Goal: Task Accomplishment & Management: Use online tool/utility

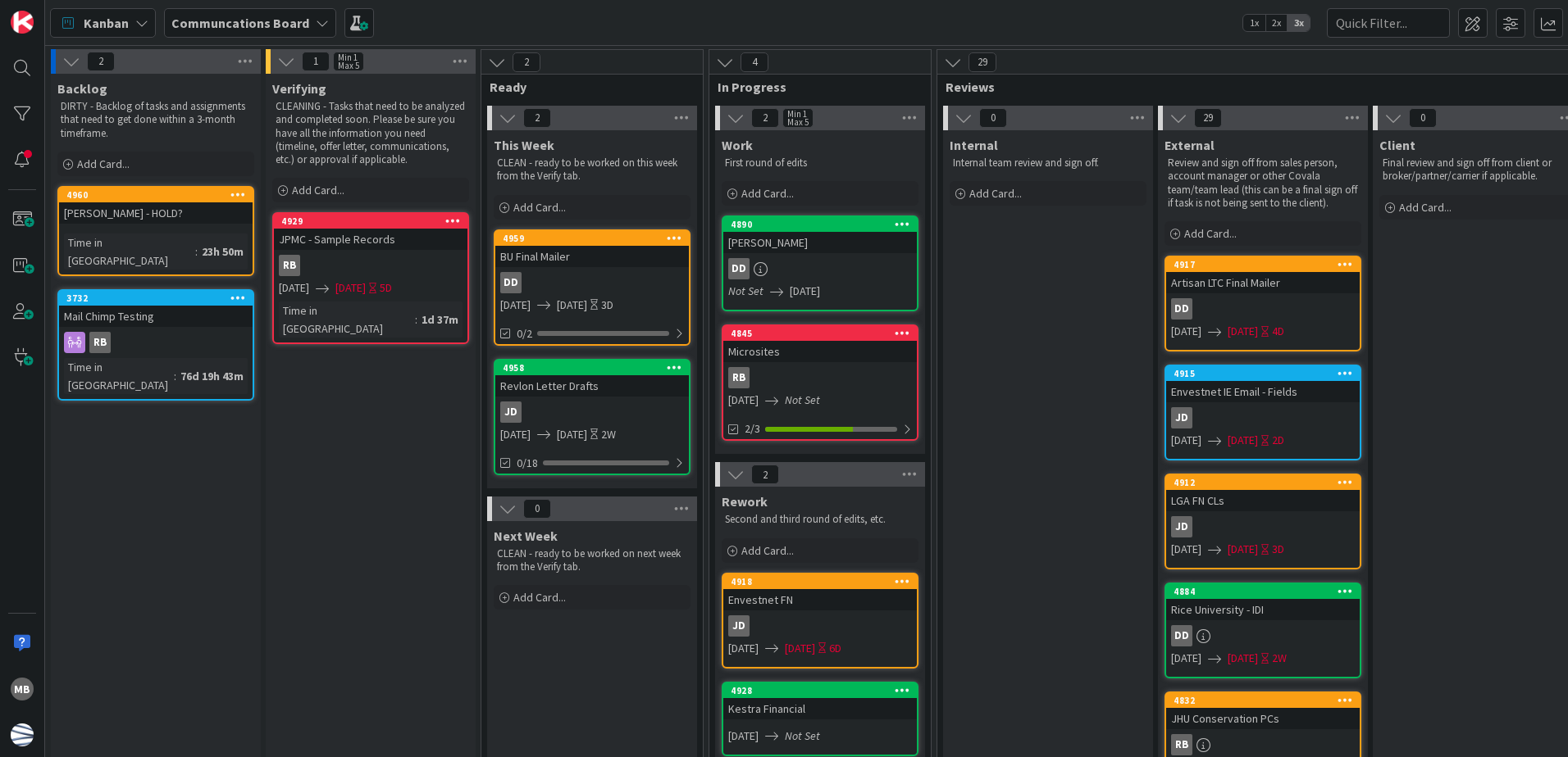
scroll to position [82, 0]
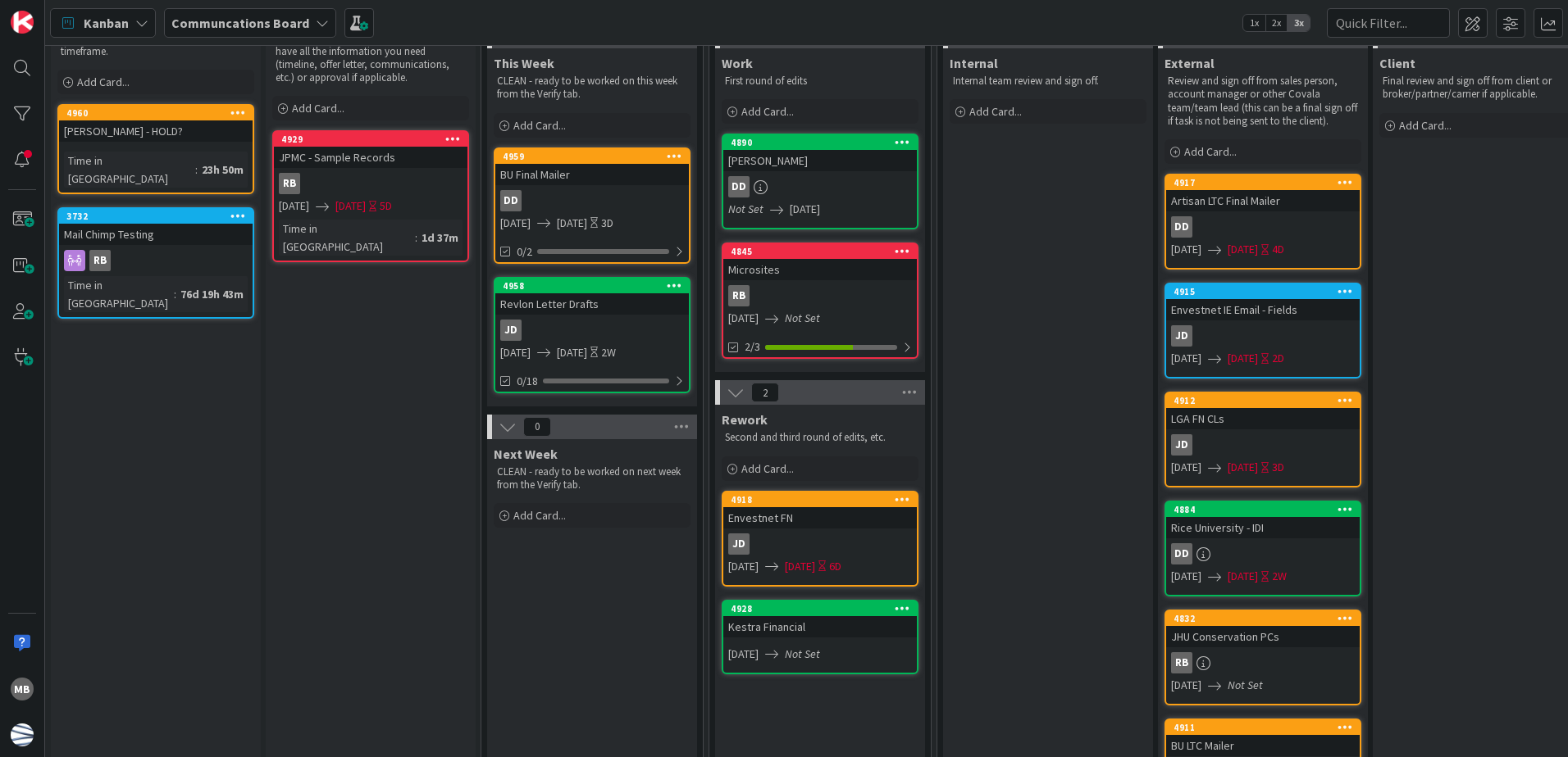
click at [848, 278] on div "Microsites" at bounding box center [820, 269] width 194 height 21
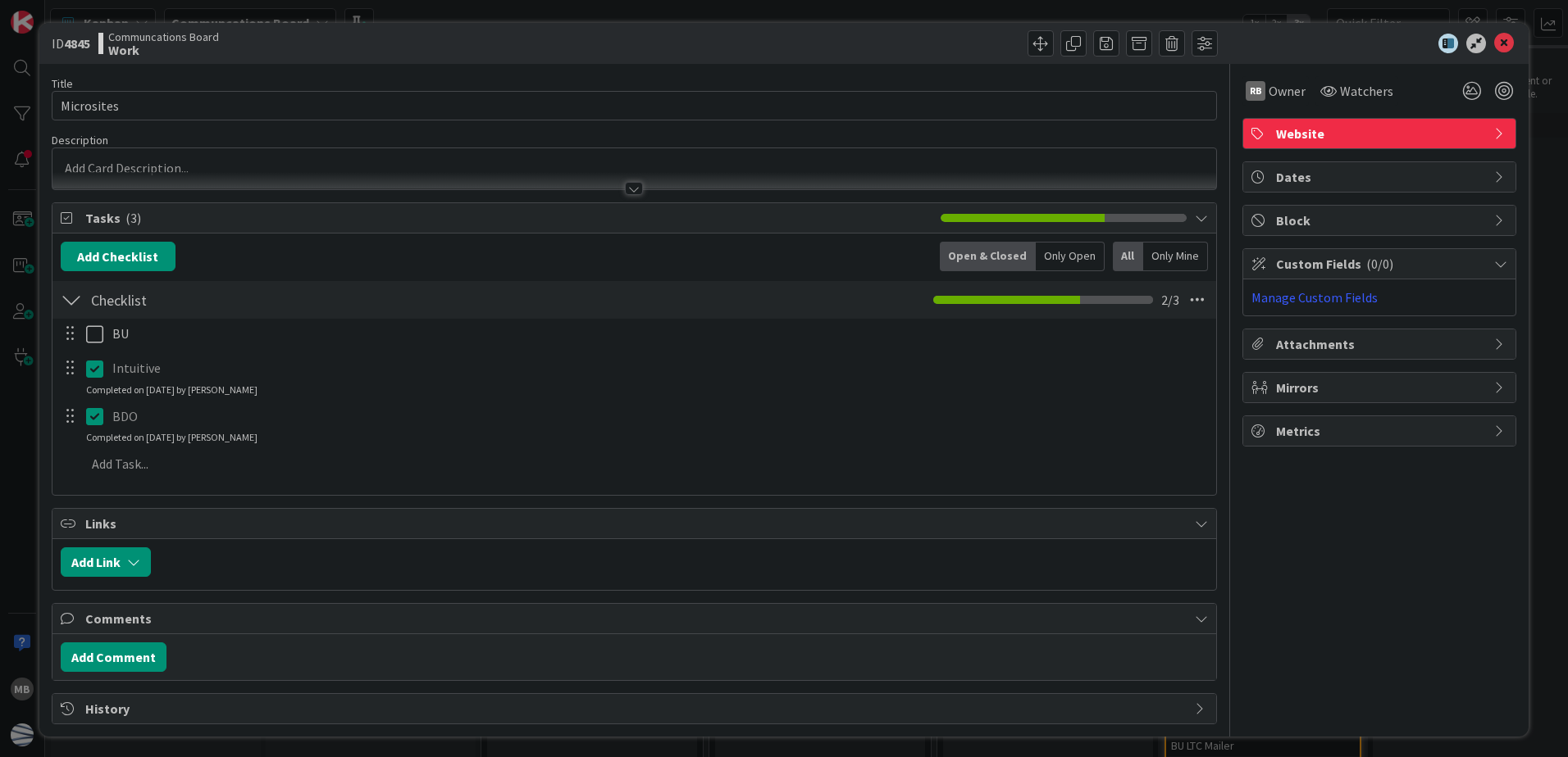
scroll to position [3, 0]
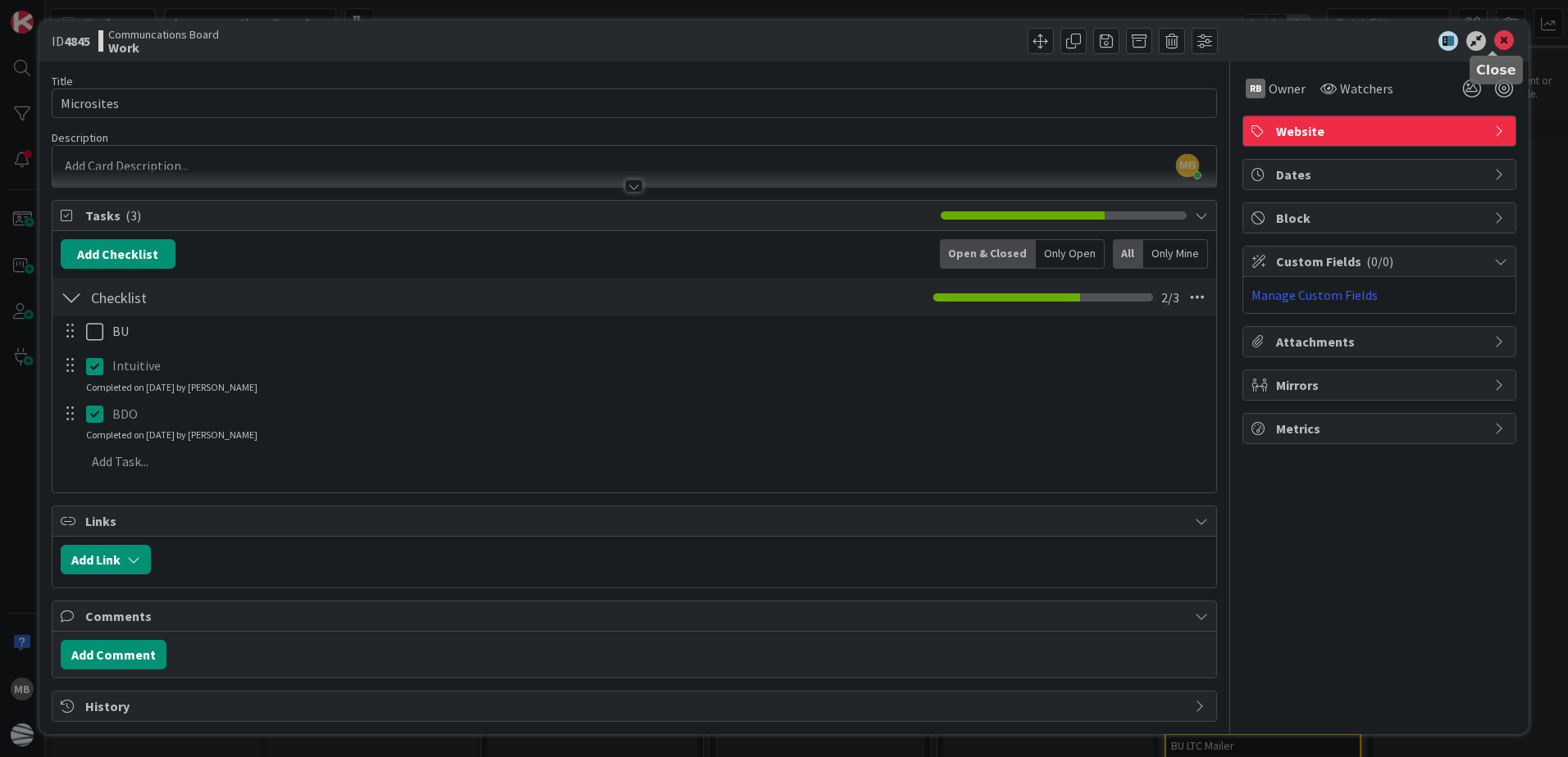
click at [1494, 39] on icon at bounding box center [1503, 41] width 20 height 20
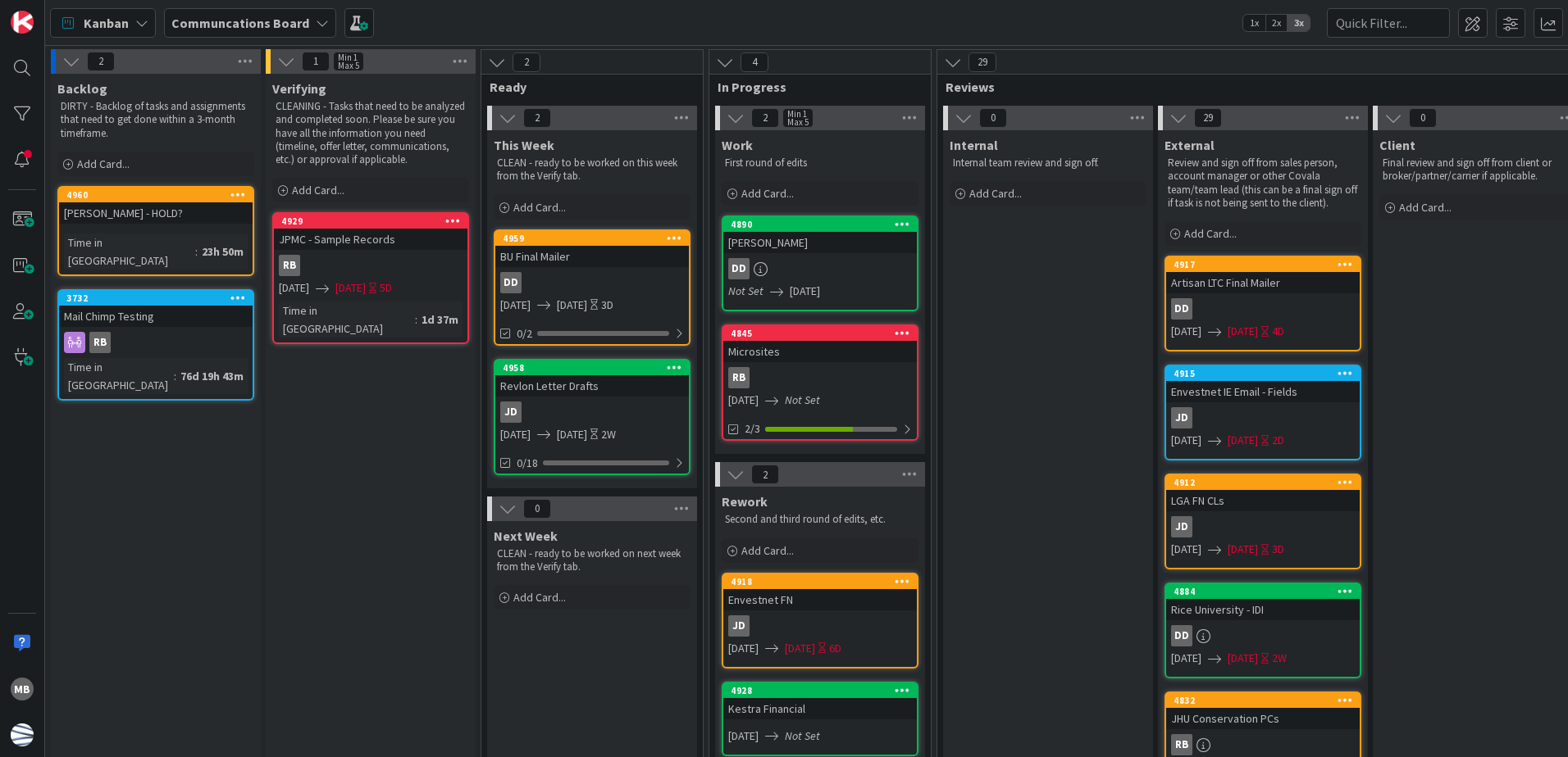
click at [375, 255] on div "RB" at bounding box center [371, 266] width 194 height 21
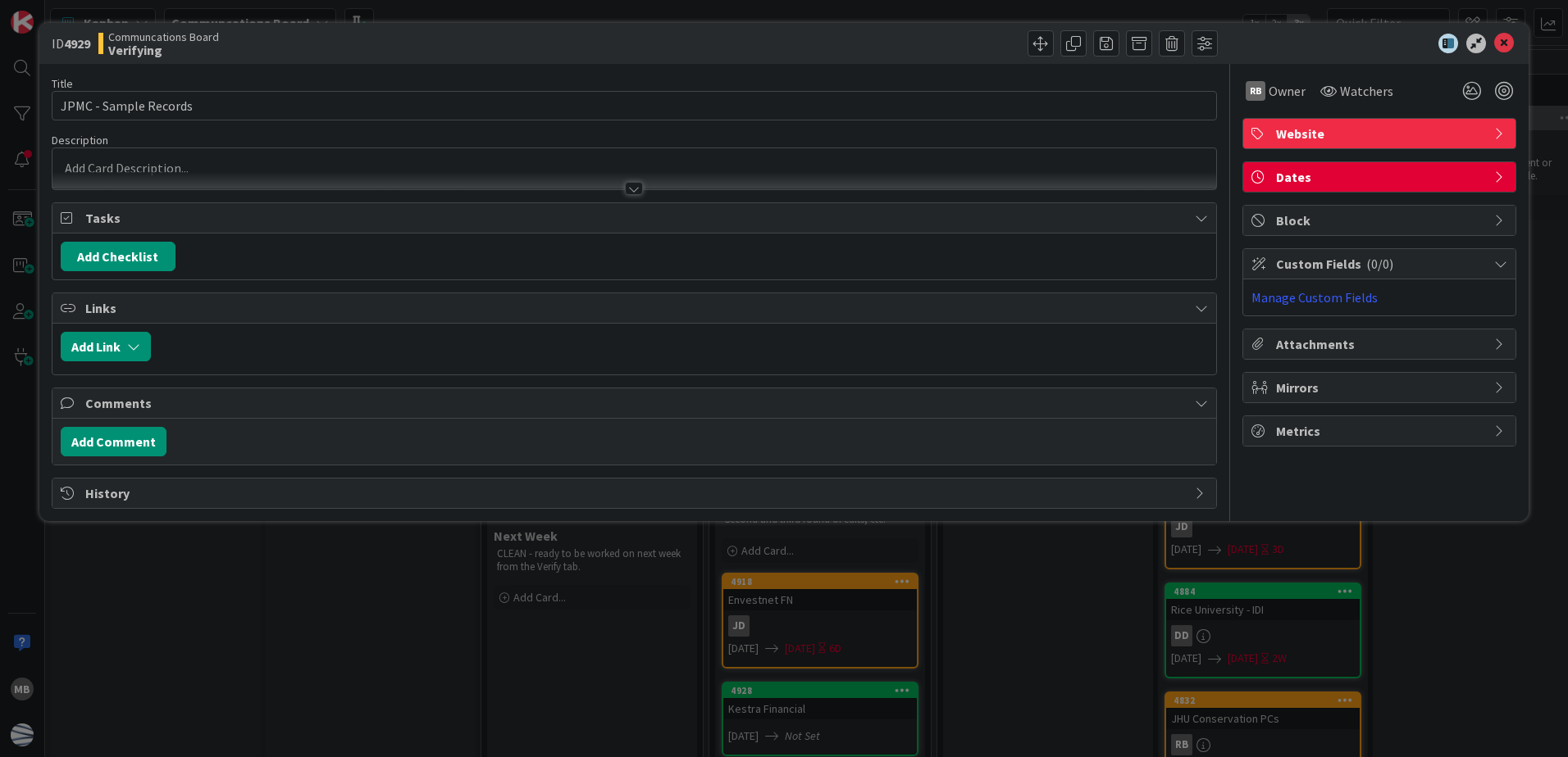
click at [1333, 175] on span "Dates" at bounding box center [1381, 176] width 210 height 20
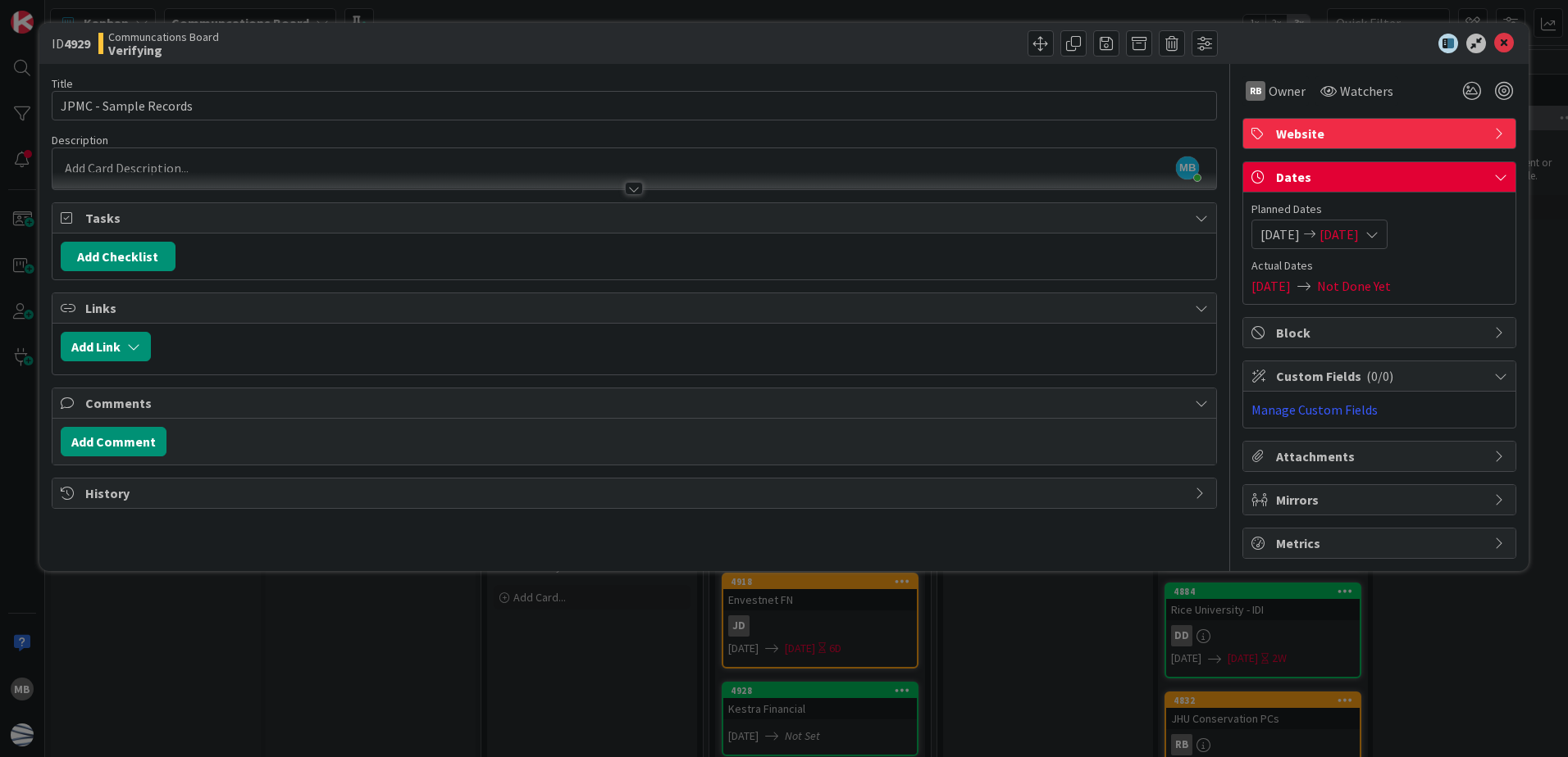
click at [1359, 232] on span "[DATE]" at bounding box center [1338, 234] width 39 height 20
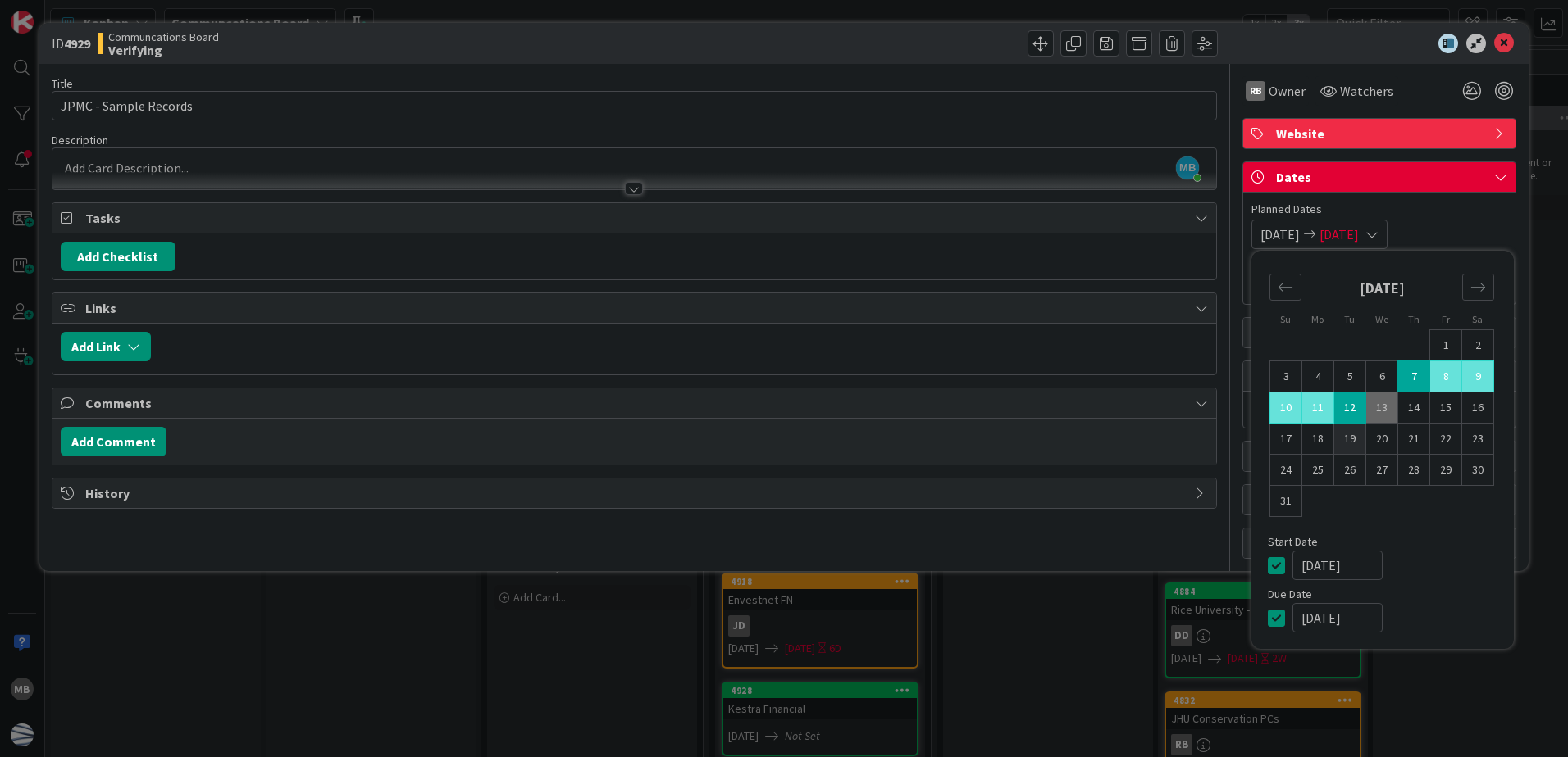
click at [1347, 439] on td "19" at bounding box center [1351, 439] width 32 height 31
type input "[DATE]"
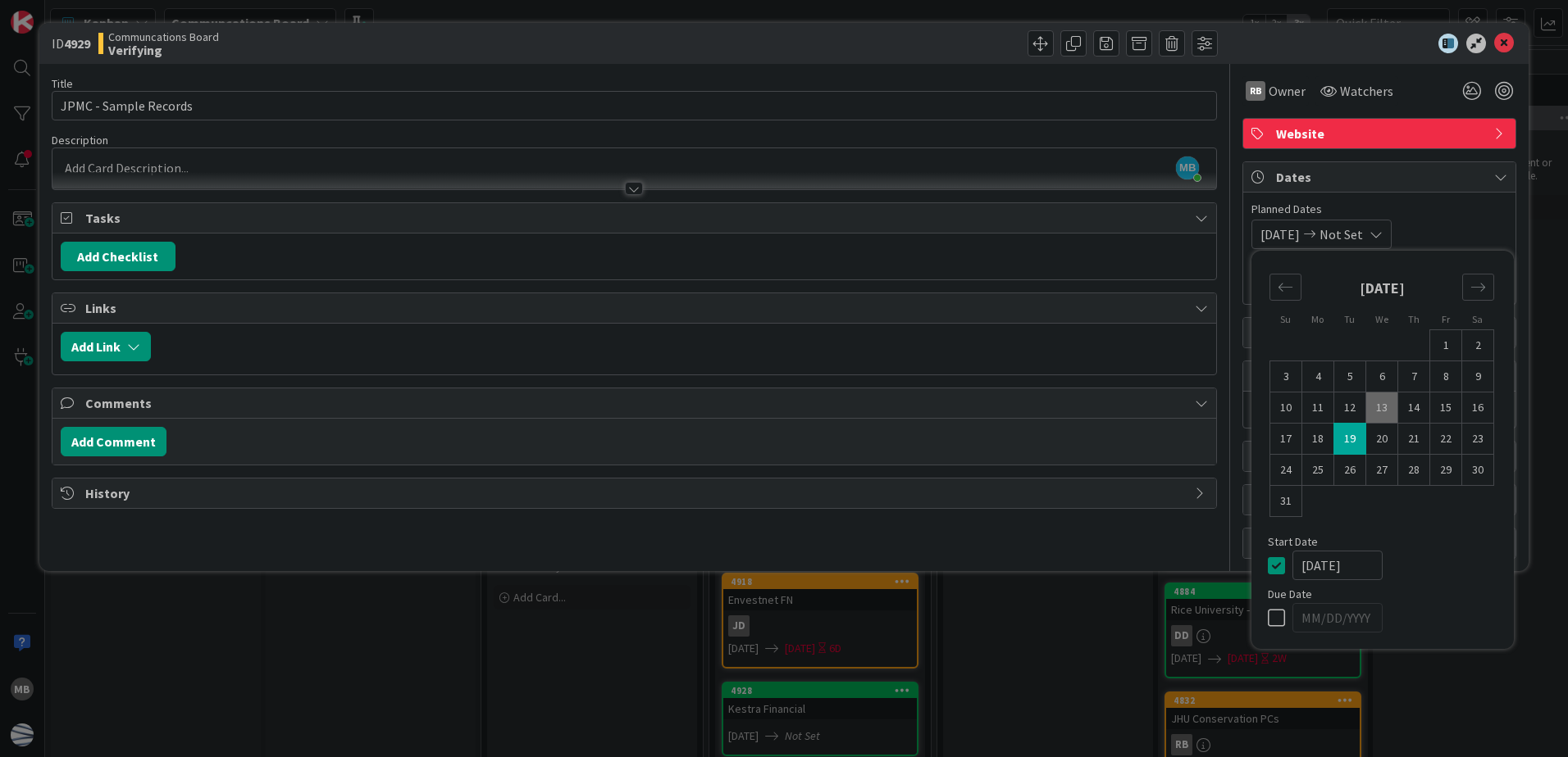
click at [1385, 402] on td "13" at bounding box center [1383, 408] width 32 height 31
type input "[DATE]"
click at [1349, 438] on td "19" at bounding box center [1351, 439] width 32 height 31
type input "[DATE]"
click at [1464, 220] on div "[DATE] [DATE] Su Mo Tu We Th Fr Sa [DATE] 1 2 3 4 5 6 7 8 9 10 11 12 13 14 15 1…" at bounding box center [1380, 234] width 256 height 29
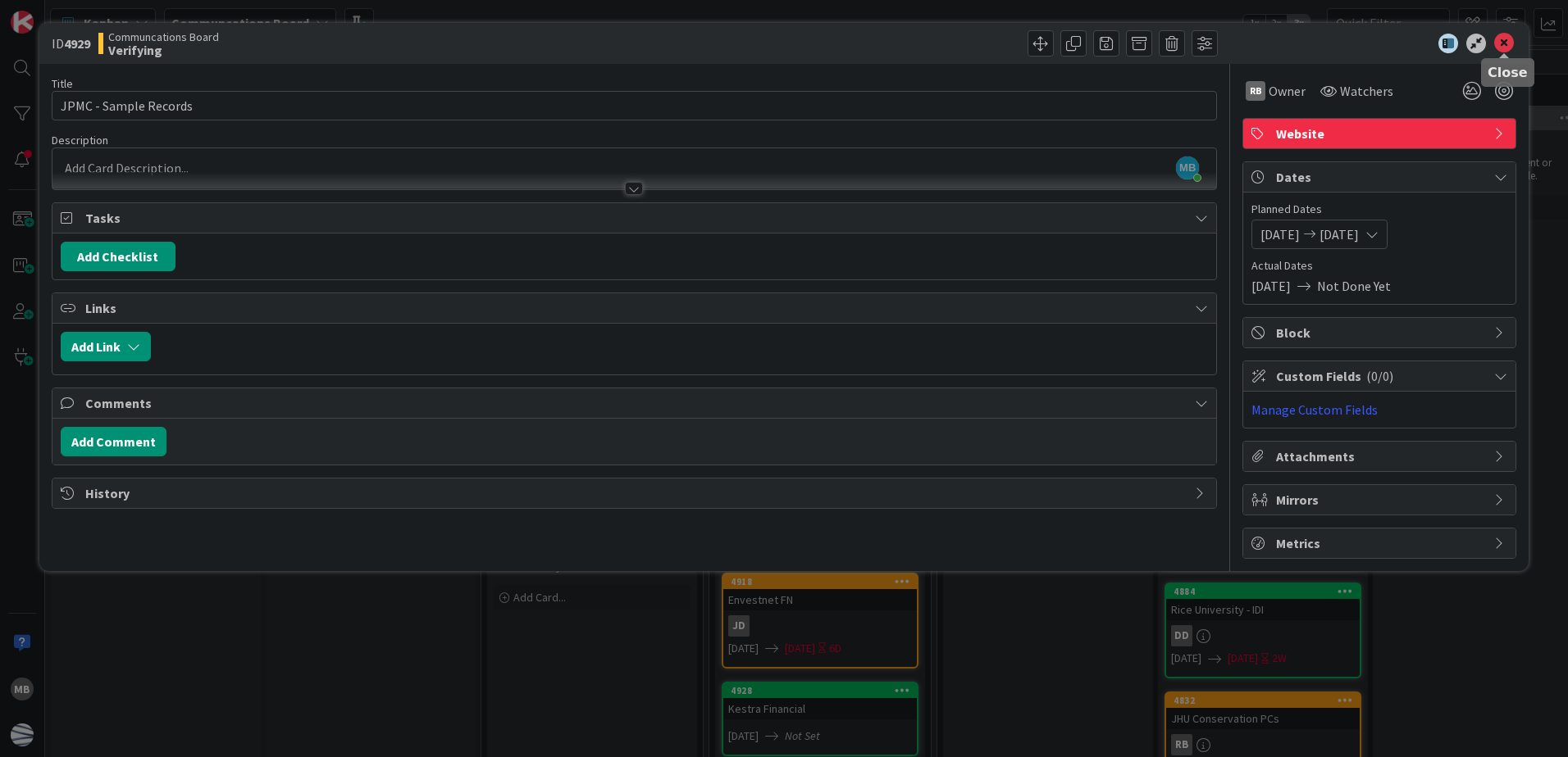
click at [1507, 46] on icon at bounding box center [1503, 43] width 20 height 20
